Goal: Connect with others: Connect with others

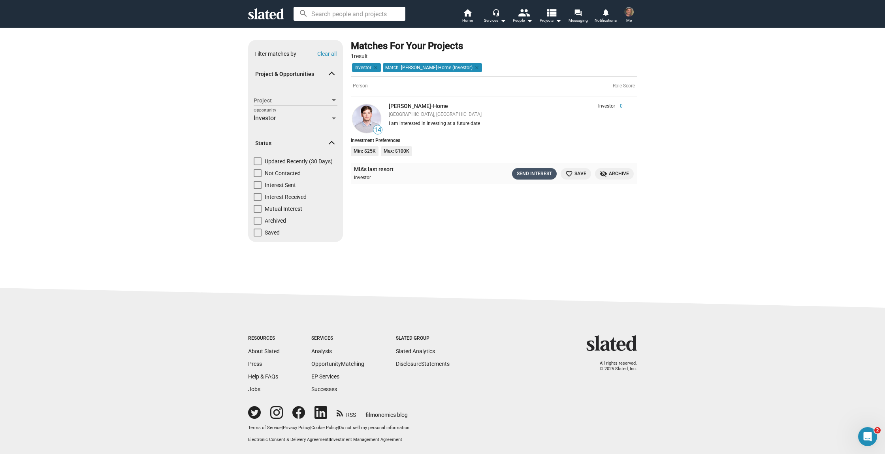
click at [529, 173] on div "Send Interest" at bounding box center [534, 174] width 35 height 8
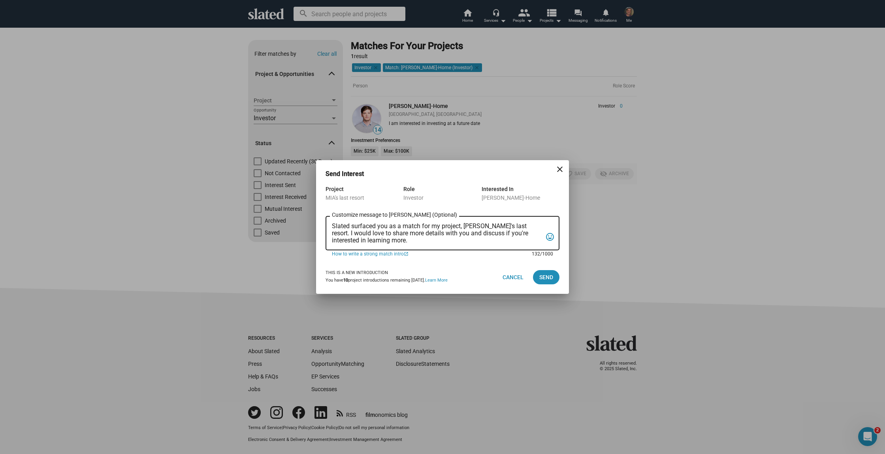
drag, startPoint x: 511, startPoint y: 227, endPoint x: 511, endPoint y: 232, distance: 4.3
click at [511, 232] on textarea "Slated surfaced you as a match for my project, [PERSON_NAME]'s last resort. I w…" at bounding box center [437, 232] width 210 height 21
drag, startPoint x: 512, startPoint y: 224, endPoint x: 506, endPoint y: 238, distance: 15.0
click at [506, 238] on textarea "Slated surfaced you as a match for my project, [PERSON_NAME]'s last resort. I w…" at bounding box center [437, 232] width 210 height 21
paste textarea "Good day, I am looking for a funding solution for my feature film “MIA's LAST R…"
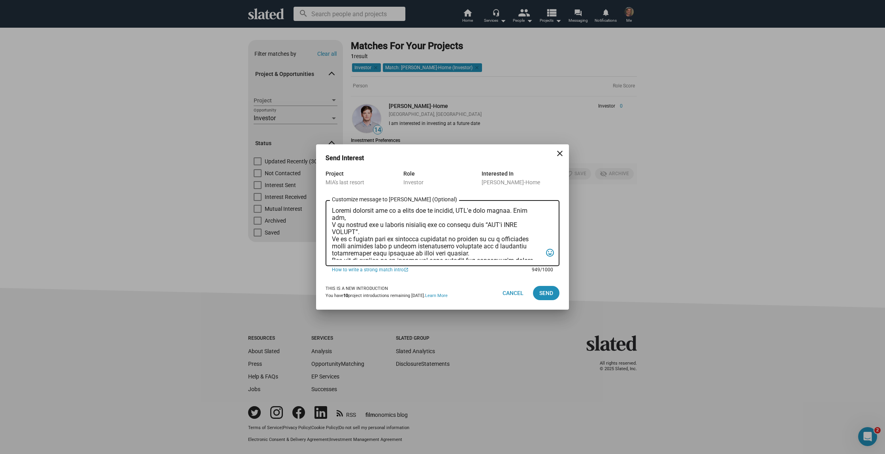
click at [332, 212] on textarea "Customize message to Nicholas (Optional) Customize message (Optional)" at bounding box center [437, 233] width 210 height 53
type textarea "Good day. Slated surfaced you as a match for my project, MIA's last resort. Goo…"
drag, startPoint x: 330, startPoint y: 218, endPoint x: 359, endPoint y: 219, distance: 29.6
click at [356, 219] on div "Customize message to Nicholas (Optional) Customize message (Optional) tag_faces" at bounding box center [443, 232] width 234 height 67
drag, startPoint x: 355, startPoint y: 219, endPoint x: 311, endPoint y: 216, distance: 43.9
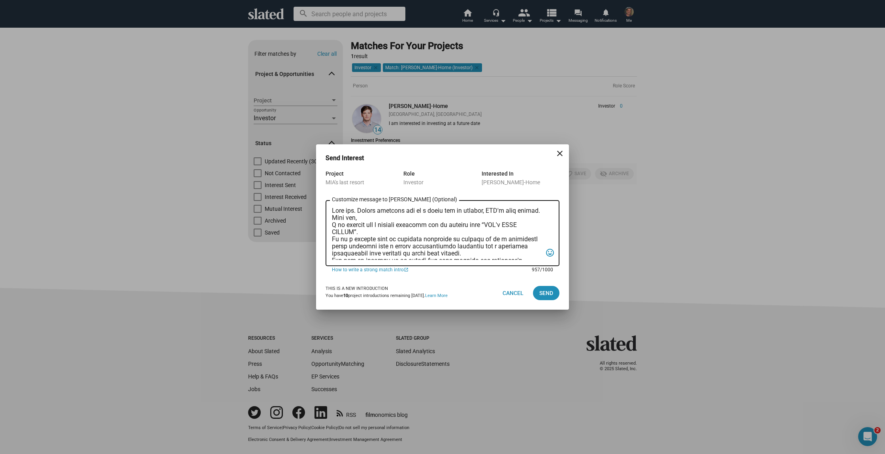
click at [311, 216] on div "Send Interest close Project MIA's last resort Role Investor Interested In Nicho…" at bounding box center [442, 227] width 885 height 454
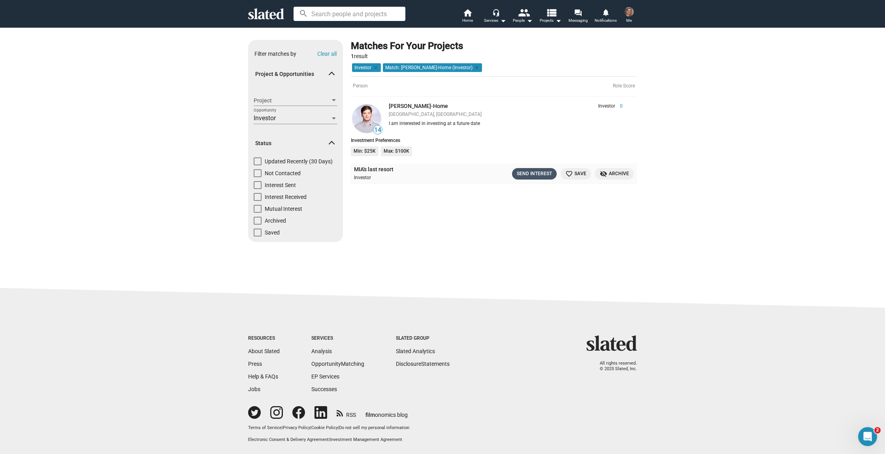
click at [526, 172] on div "Send Interest" at bounding box center [534, 174] width 35 height 8
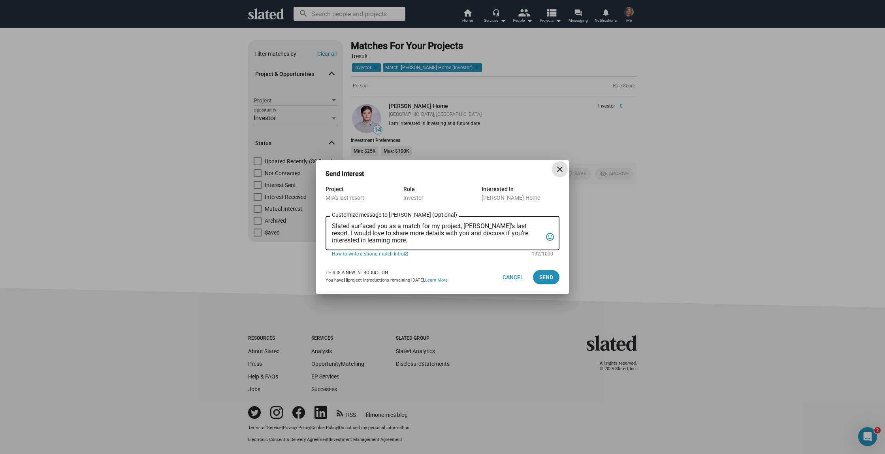
click at [332, 227] on textarea "Slated surfaced you as a match for my project, [PERSON_NAME]'s last resort. I w…" at bounding box center [437, 232] width 210 height 21
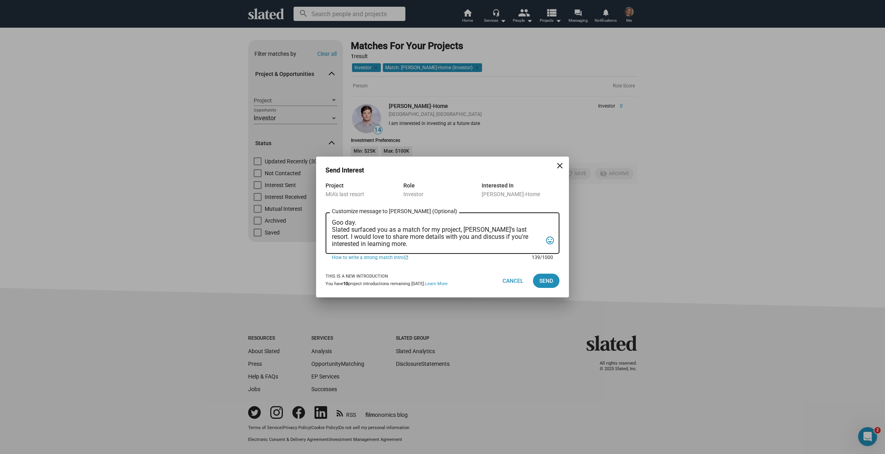
click at [344, 225] on textarea "Goo day. Slated surfaced you as a match for my project, MIA's last resort. I wo…" at bounding box center [437, 233] width 210 height 28
drag, startPoint x: 512, startPoint y: 229, endPoint x: 459, endPoint y: 243, distance: 54.5
click at [458, 243] on textarea "Good day. Slated surfaced you as a match for my project, MIA's last resort. I w…" at bounding box center [437, 233] width 210 height 28
paste textarea "Good day, I am looking for a funding solution for my feature film “MIA's LAST R…"
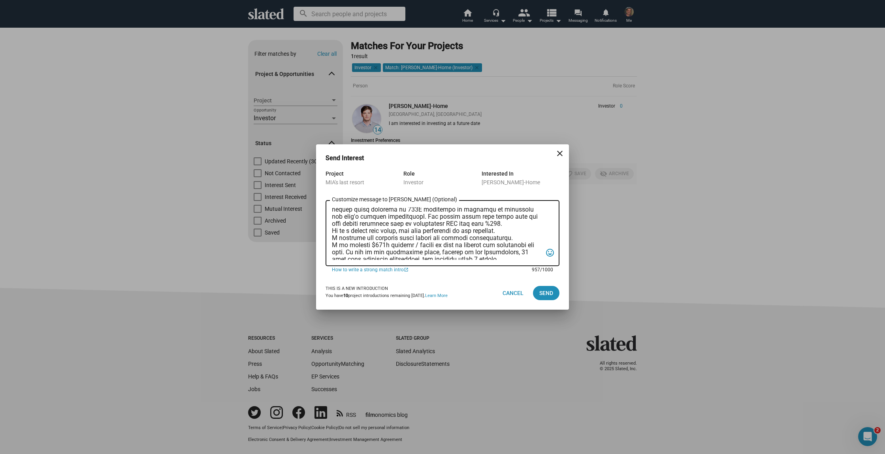
scroll to position [57, 0]
click at [462, 224] on textarea "Customize message to Nicholas (Optional) Customize message (Optional)" at bounding box center [437, 233] width 210 height 53
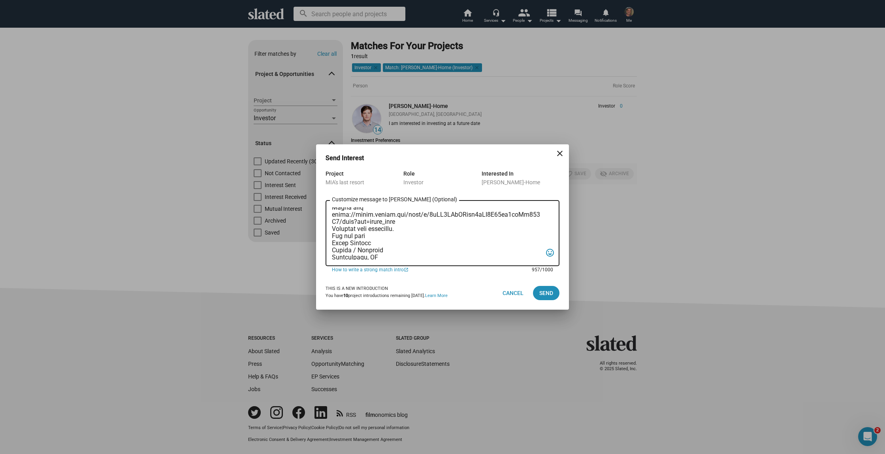
scroll to position [118, 0]
drag, startPoint x: 332, startPoint y: 211, endPoint x: 419, endPoint y: 260, distance: 100.2
click at [419, 260] on div "Customize message to Nicholas (Optional) Customize message (Optional)" at bounding box center [437, 232] width 210 height 67
click at [429, 244] on textarea "Customize message to Nicholas (Optional) Customize message (Optional)" at bounding box center [437, 233] width 210 height 53
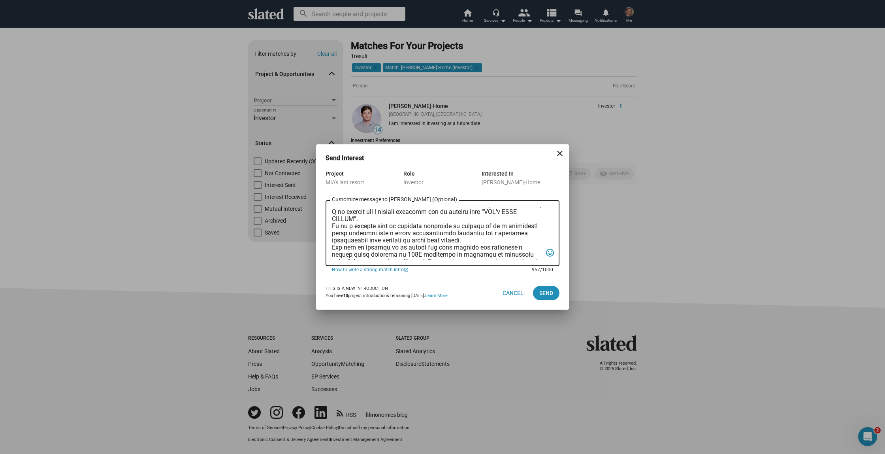
scroll to position [0, 0]
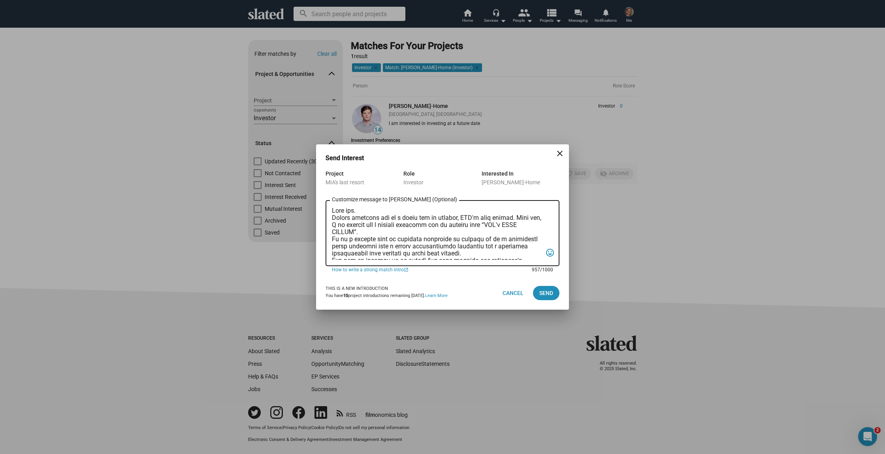
drag, startPoint x: 482, startPoint y: 224, endPoint x: 357, endPoint y: 232, distance: 125.6
click at [357, 232] on textarea "Customize message to Nicholas (Optional) Customize message (Optional)" at bounding box center [437, 233] width 210 height 53
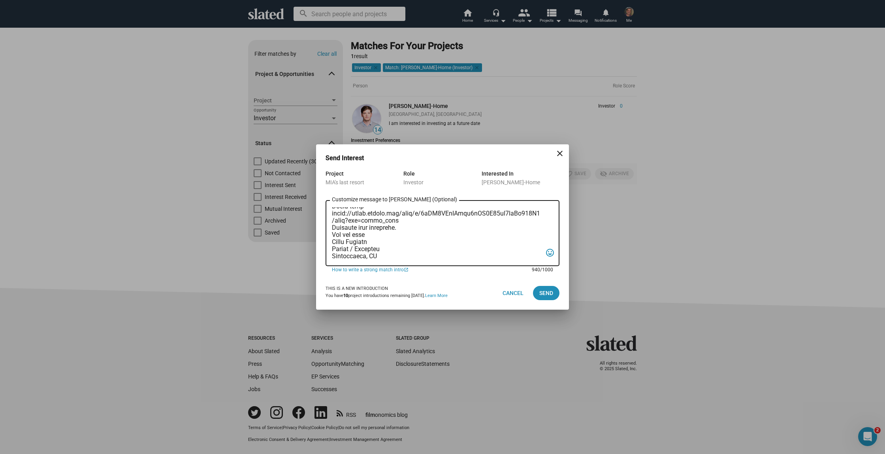
drag, startPoint x: 332, startPoint y: 210, endPoint x: 474, endPoint y: 308, distance: 172.5
click at [474, 308] on dialog-opportunity-connection "Send Interest close Project MIA's last resort Role Investor Interested In Nicho…" at bounding box center [443, 231] width 234 height 155
click at [452, 250] on textarea "Customize message to Nicholas (Optional) Customize message (Optional)" at bounding box center [437, 233] width 210 height 53
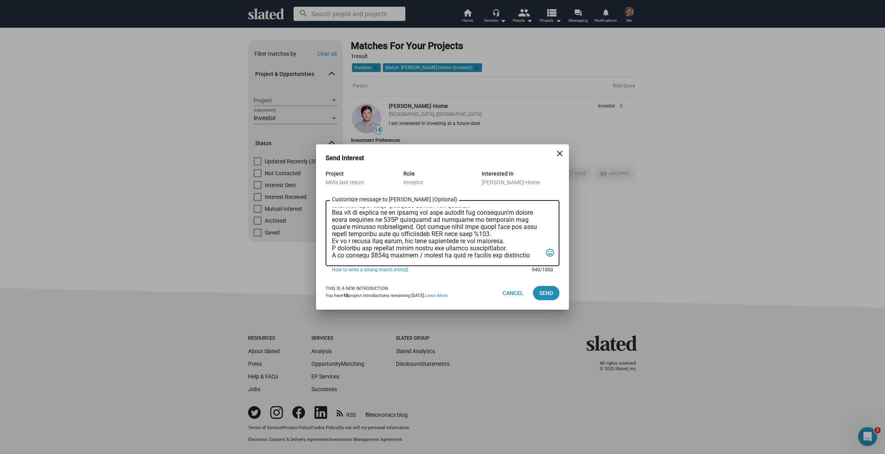
scroll to position [42, 0]
click at [388, 220] on textarea "Customize message to Nicholas (Optional) Customize message (Optional)" at bounding box center [437, 233] width 210 height 53
type textarea "Good day. Slated surfaced you as a match for my project, MIA's last resort. Goo…"
drag, startPoint x: 384, startPoint y: 256, endPoint x: 313, endPoint y: 165, distance: 114.9
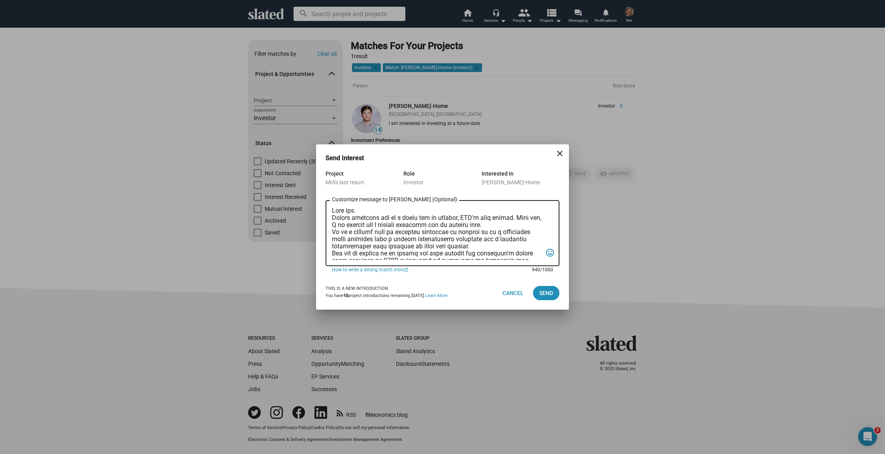
click at [313, 165] on div "Send Interest close Project MIA's last resort Role Investor Interested In Nicho…" at bounding box center [442, 227] width 885 height 454
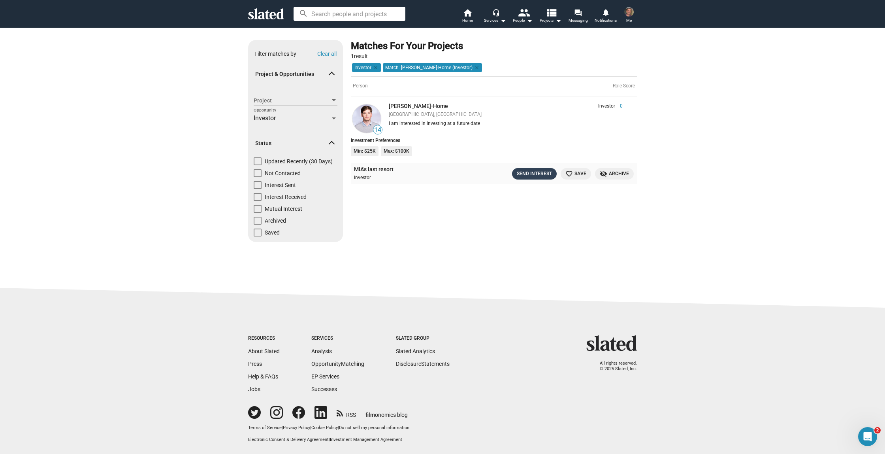
click at [537, 173] on div "Send Interest" at bounding box center [534, 174] width 35 height 8
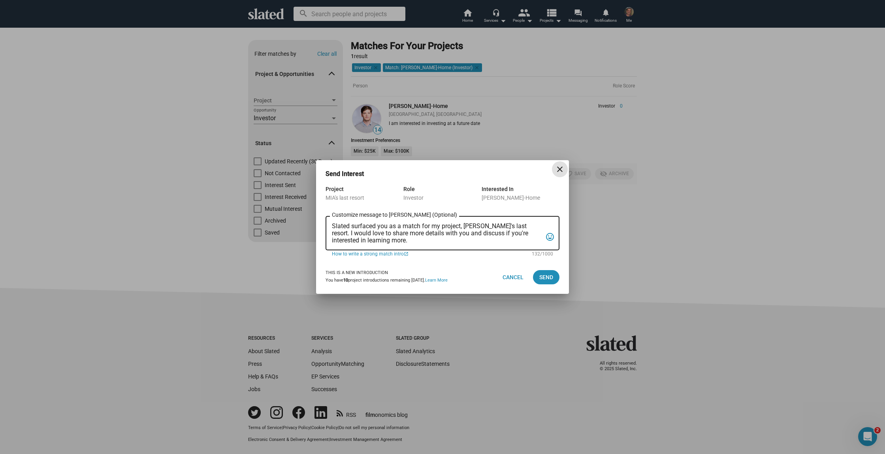
click at [332, 228] on textarea "Slated surfaced you as a match for my project, [PERSON_NAME]'s last resort. I w…" at bounding box center [437, 232] width 210 height 21
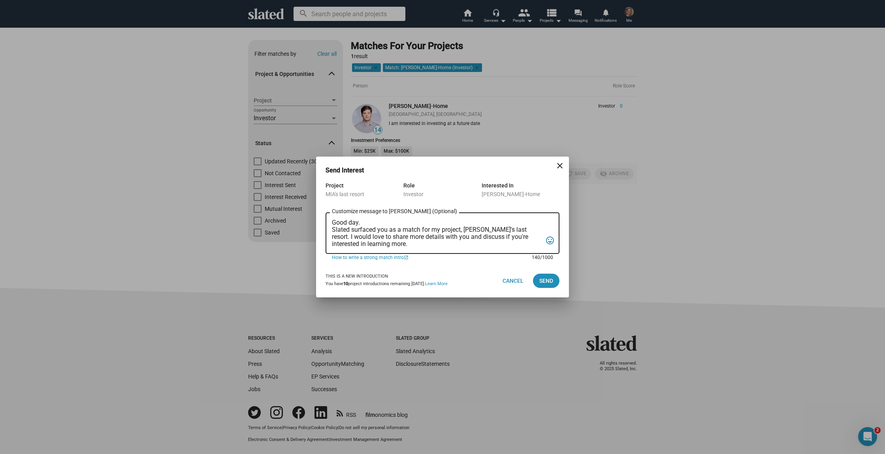
drag, startPoint x: 511, startPoint y: 229, endPoint x: 524, endPoint y: 239, distance: 16.2
click at [524, 239] on textarea "Good day. Slated surfaced you as a match for my project, MIA's last resort. I w…" at bounding box center [437, 233] width 210 height 28
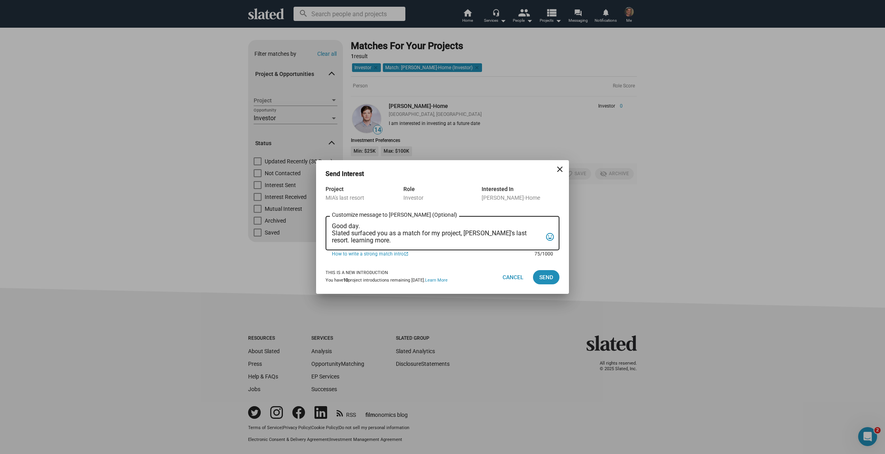
drag, startPoint x: 512, startPoint y: 234, endPoint x: 535, endPoint y: 245, distance: 26.2
click at [536, 246] on div "Good day. Slated surfaced you as a match for my project, MIA's last resort. lea…" at bounding box center [437, 232] width 210 height 36
paste textarea "Good day. Slated surfaced you as a match for my project, MIA's last resort. Goo…"
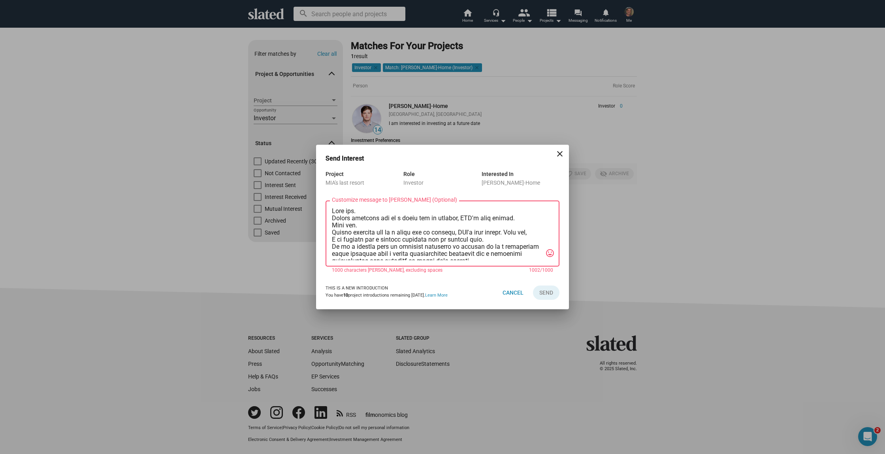
drag, startPoint x: 332, startPoint y: 226, endPoint x: 358, endPoint y: 226, distance: 25.7
click at [356, 226] on div "Customize message to Nicholas (Optional) Customize message (Optional) tag_faces" at bounding box center [443, 232] width 234 height 67
drag, startPoint x: 361, startPoint y: 223, endPoint x: 329, endPoint y: 222, distance: 31.6
click at [329, 222] on div "Customize message to Nicholas (Optional) Customize message (Optional) tag_faces" at bounding box center [443, 232] width 234 height 67
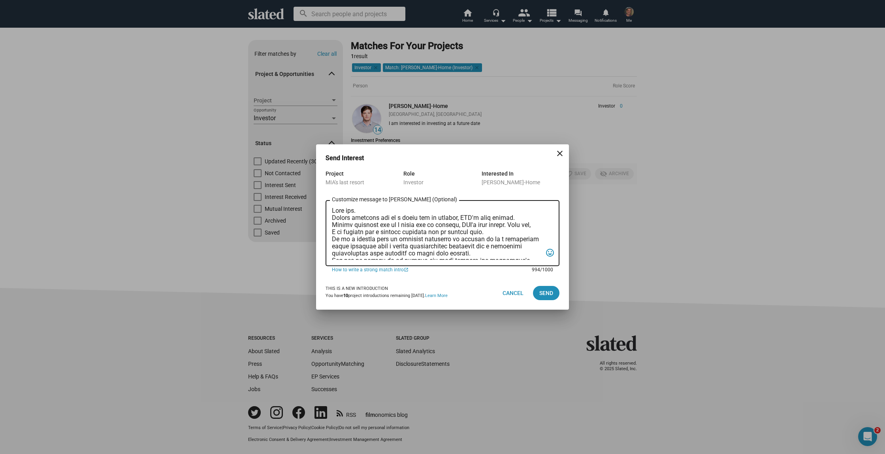
drag, startPoint x: 337, startPoint y: 218, endPoint x: 517, endPoint y: 219, distance: 179.4
click at [517, 219] on textarea "Customize message to Nicholas (Optional) Customize message (Optional)" at bounding box center [437, 233] width 210 height 53
drag, startPoint x: 513, startPoint y: 217, endPoint x: 540, endPoint y: 218, distance: 26.9
click at [539, 218] on textarea "Customize message to Nicholas (Optional) Customize message (Optional)" at bounding box center [437, 233] width 210 height 53
drag, startPoint x: 348, startPoint y: 232, endPoint x: 370, endPoint y: 232, distance: 22.1
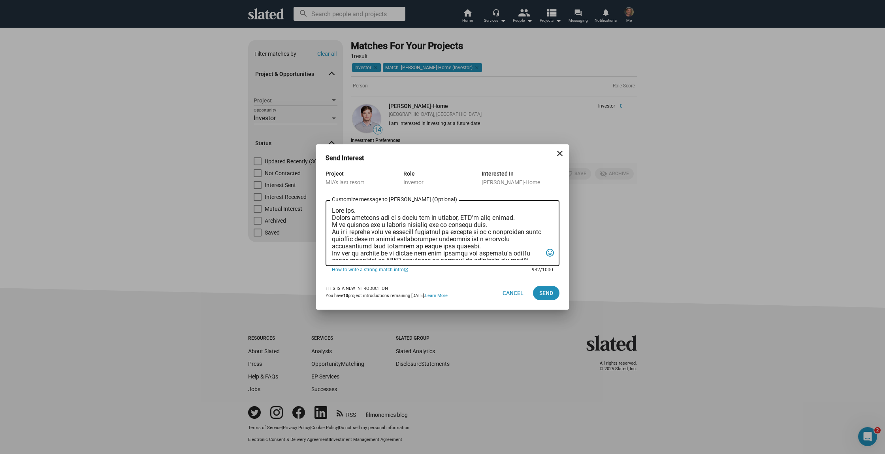
click at [370, 232] on textarea "Customize message to Nicholas (Optional) Customize message (Optional)" at bounding box center [437, 233] width 210 height 53
click at [389, 225] on textarea "Customize message to Nicholas (Optional) Customize message (Optional)" at bounding box center [437, 233] width 210 height 53
drag, startPoint x: 381, startPoint y: 255, endPoint x: 332, endPoint y: 209, distance: 66.3
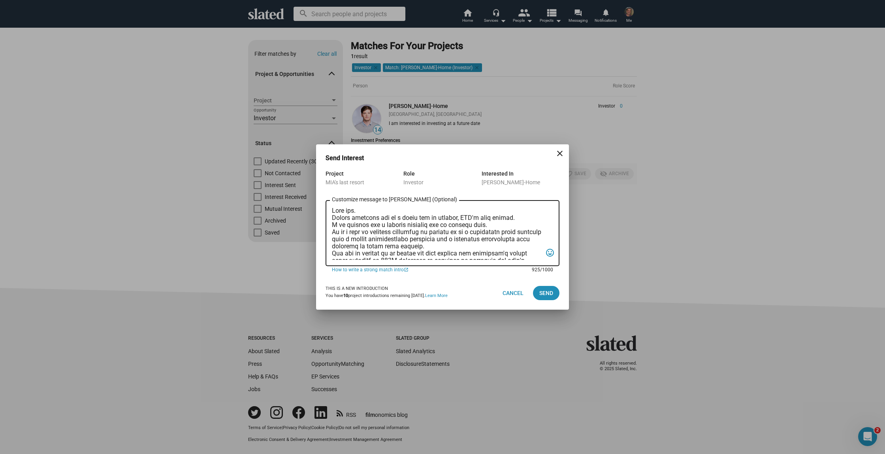
click at [332, 209] on textarea "Customize message to Nicholas (Optional) Customize message (Optional)" at bounding box center [437, 233] width 210 height 53
click at [536, 229] on textarea "Customize message to Nicholas (Optional) Customize message (Optional)" at bounding box center [437, 233] width 210 height 53
type textarea "Good day. Slated surfaced you as a match for my project, [PERSON_NAME]'s last r…"
click at [545, 292] on span "Send" at bounding box center [546, 293] width 14 height 14
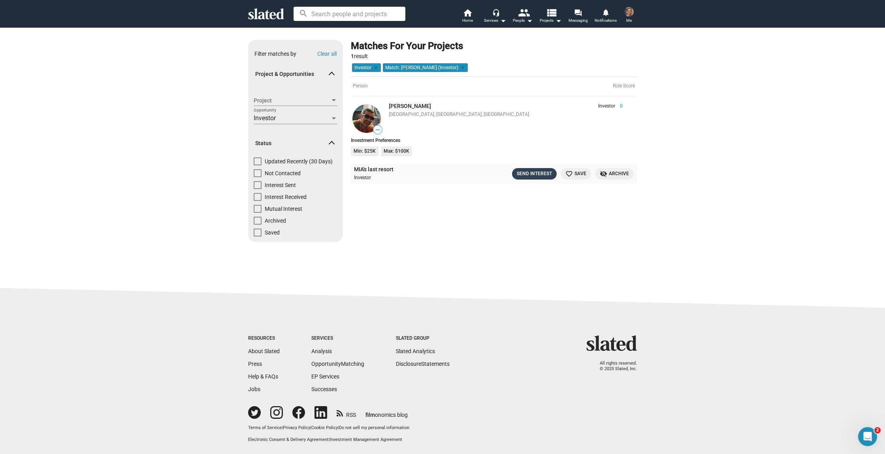
click at [537, 172] on div "Send Interest" at bounding box center [534, 174] width 35 height 8
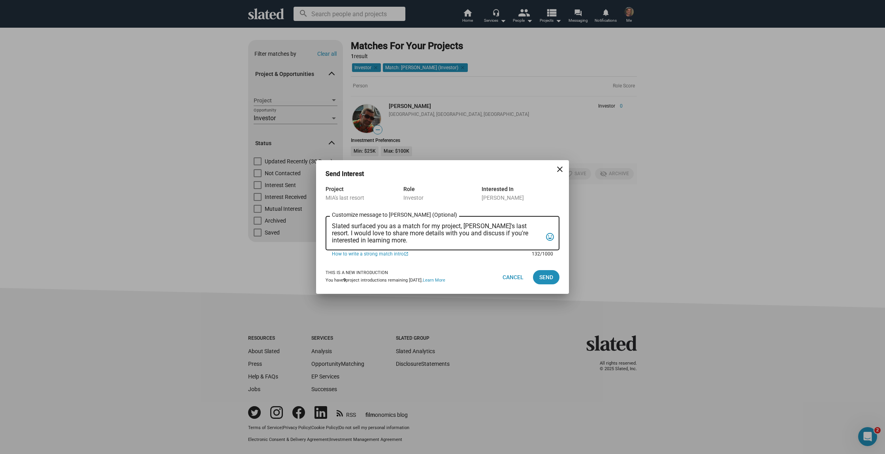
drag, startPoint x: 332, startPoint y: 226, endPoint x: 386, endPoint y: 244, distance: 57.4
click at [386, 244] on div "Slated surfaced you as a match for my project, [PERSON_NAME]'s last resort. I w…" at bounding box center [437, 232] width 210 height 36
paste textarea "Good day. Slated surfaced you as a match for my project, [PERSON_NAME]'s last r…"
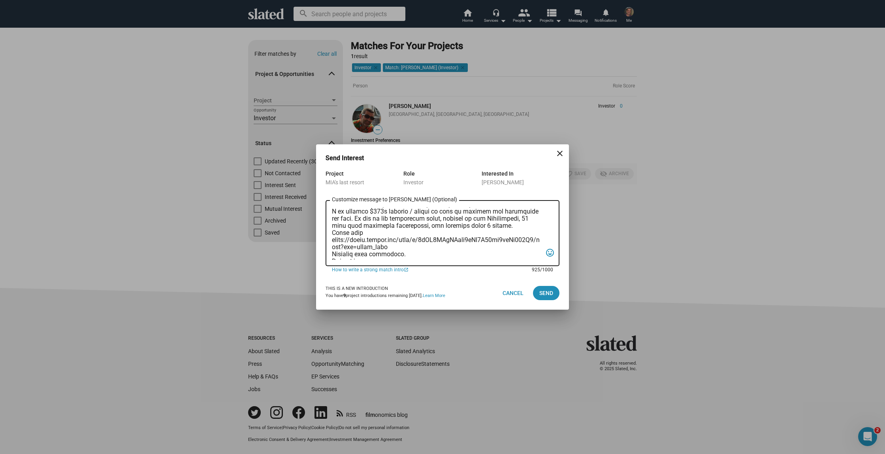
scroll to position [111, 0]
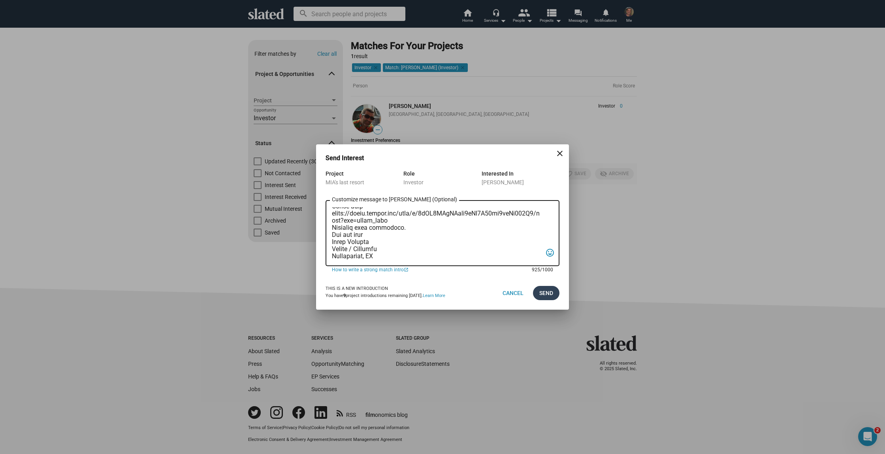
type textarea "Good day. Slated surfaced you as a match for my project, [PERSON_NAME]'s last r…"
click at [545, 293] on span "Send" at bounding box center [546, 293] width 14 height 14
